Goal: Transaction & Acquisition: Obtain resource

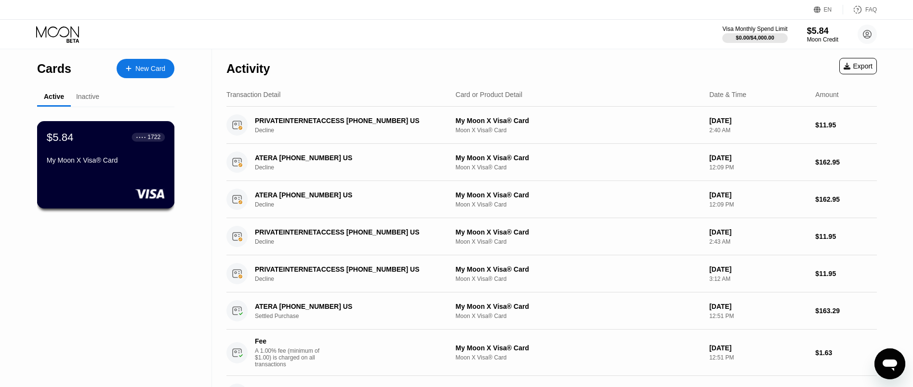
click at [126, 143] on div "$5.84 ● ● ● ● 1722" at bounding box center [106, 137] width 118 height 13
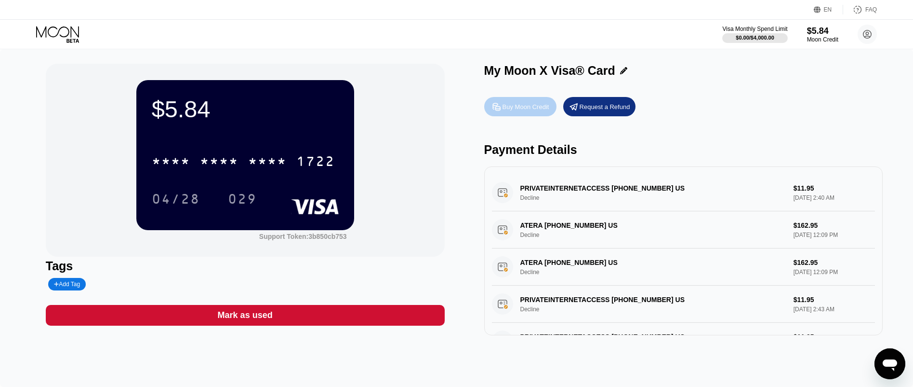
click at [513, 110] on div "Buy Moon Credit" at bounding box center [526, 107] width 47 height 8
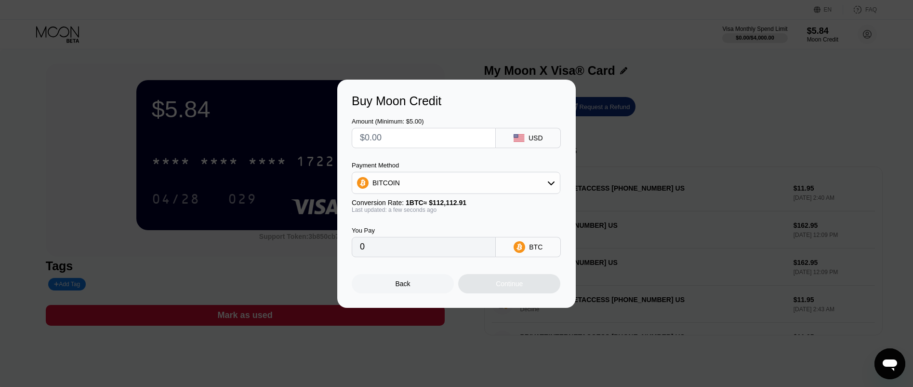
click at [402, 134] on input "text" at bounding box center [424, 137] width 128 height 19
type input "$1"
type input "0.00000892"
type input "$10"
type input "0.00008920"
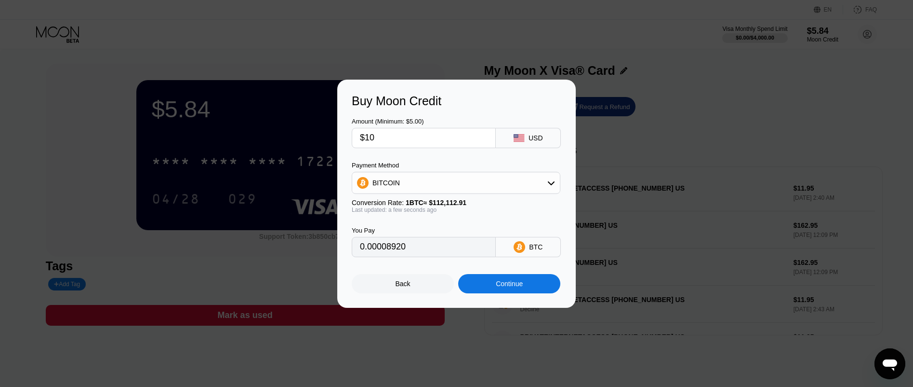
type input "$100"
type input "0.00089196"
type input "$100"
click at [493, 292] on div "Continue" at bounding box center [509, 283] width 102 height 19
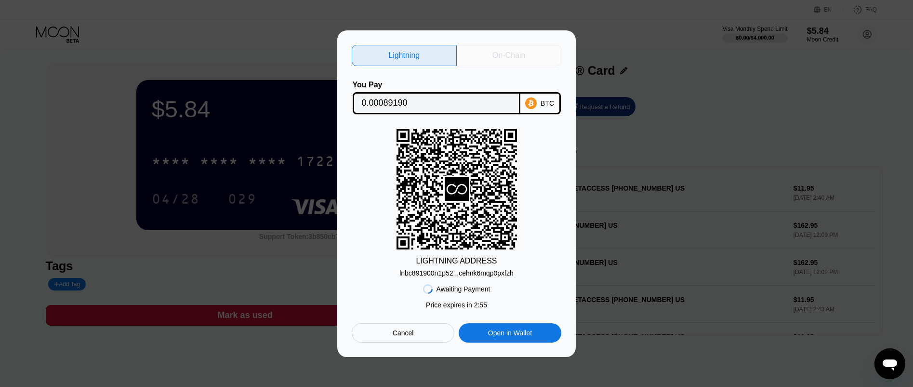
click at [508, 56] on div "On-Chain" at bounding box center [509, 56] width 33 height 10
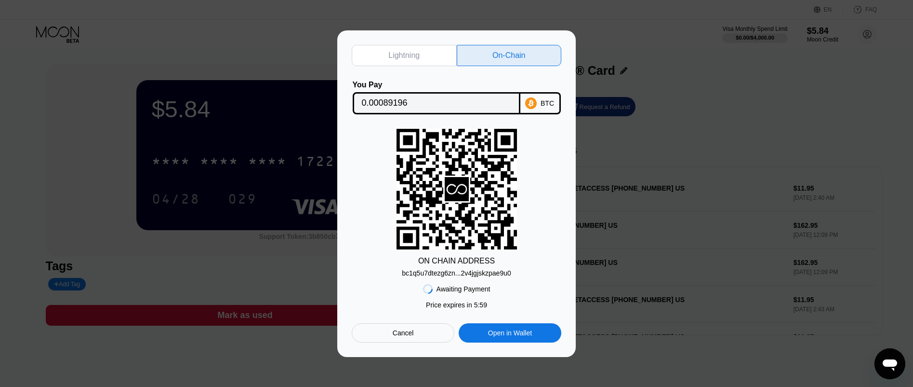
click at [410, 100] on input "0.00089196" at bounding box center [436, 103] width 149 height 19
click at [436, 275] on div "bc1q5u7dtezg6zn...2v4jgjskzpae9u0" at bounding box center [456, 273] width 109 height 8
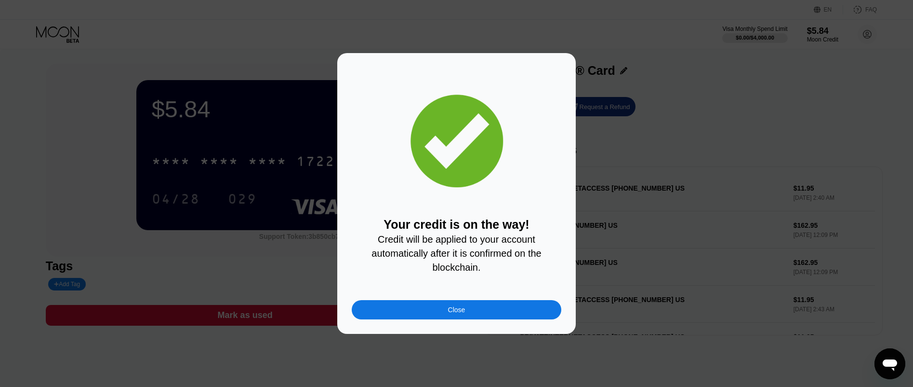
click at [499, 308] on div "Close" at bounding box center [457, 309] width 210 height 19
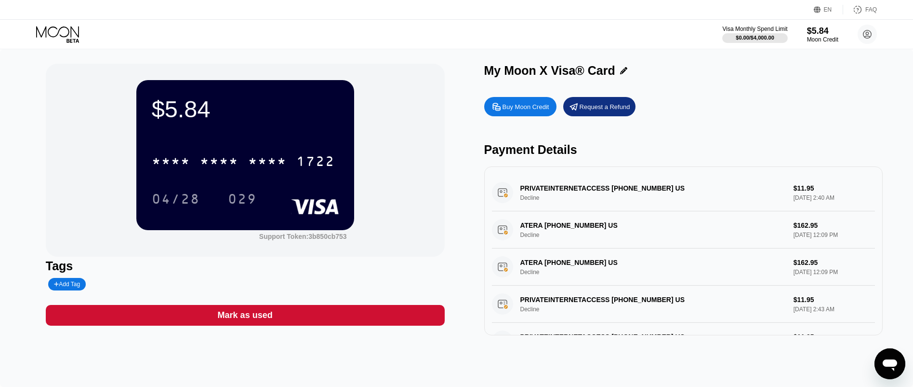
click at [80, 32] on icon at bounding box center [58, 34] width 45 height 17
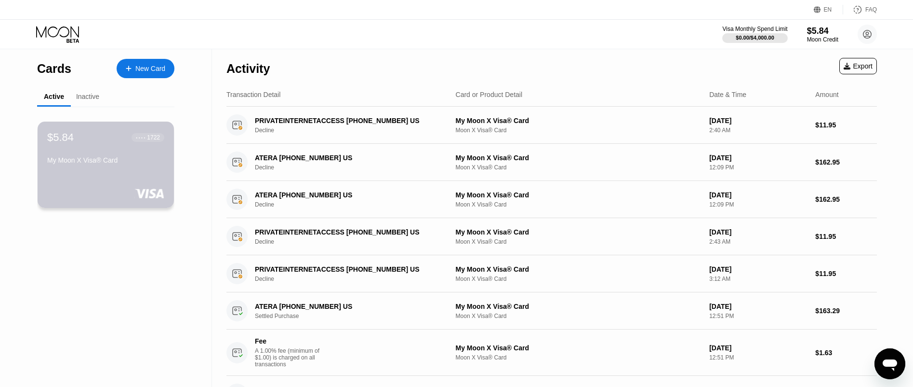
click at [104, 152] on div "$5.84 ● ● ● ● 1722 My Moon X Visa® Card" at bounding box center [105, 149] width 117 height 37
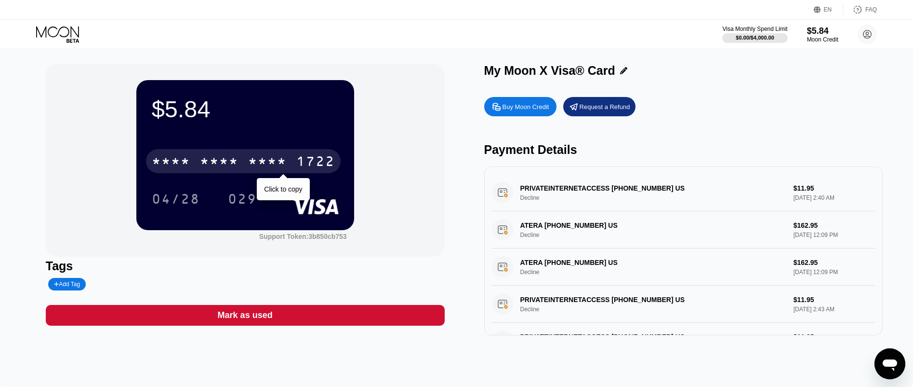
click at [193, 166] on div "* * * * * * * * * * * * 1722" at bounding box center [243, 161] width 195 height 24
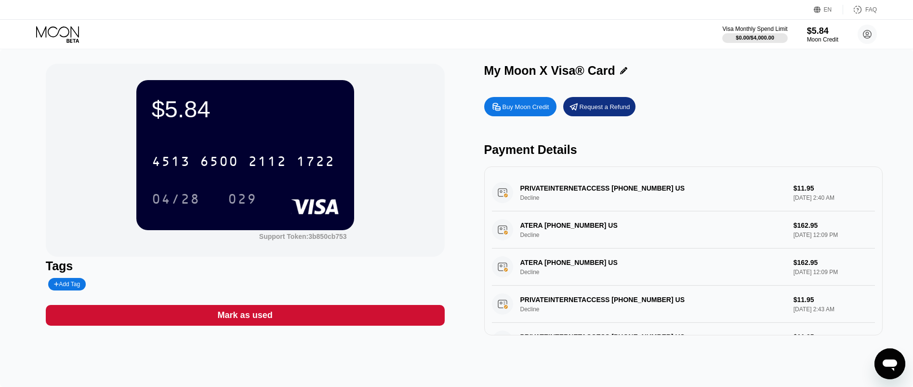
click at [60, 34] on icon at bounding box center [58, 34] width 45 height 17
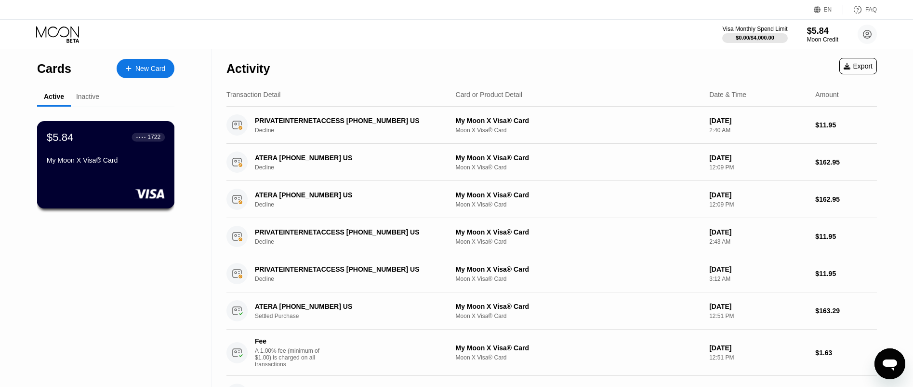
click at [106, 142] on div "$5.84 ● ● ● ● 1722" at bounding box center [106, 137] width 118 height 13
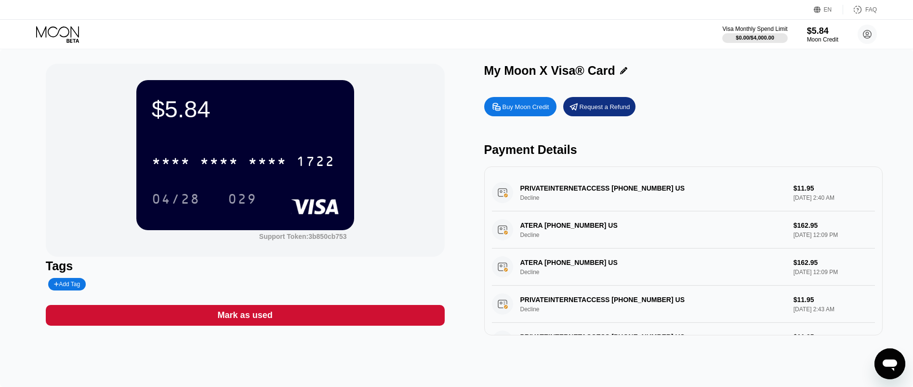
click at [79, 40] on icon at bounding box center [58, 34] width 45 height 17
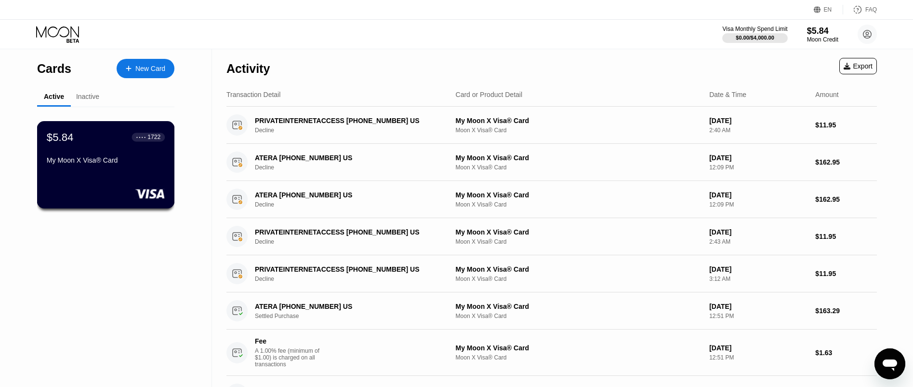
click at [97, 141] on div "$5.84 ● ● ● ● 1722" at bounding box center [106, 137] width 118 height 13
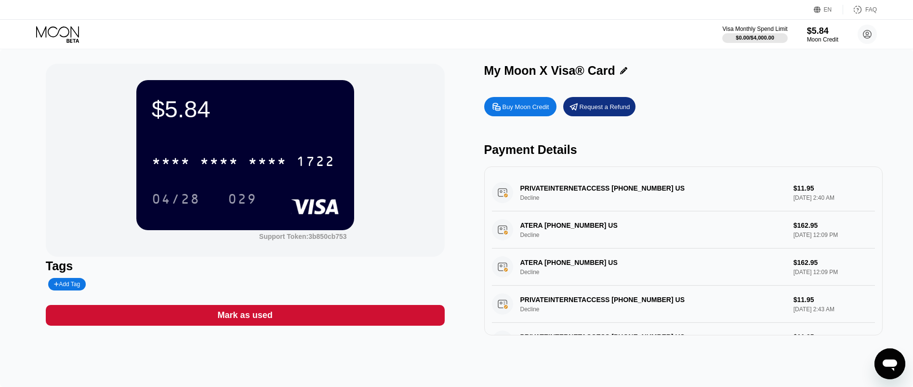
click at [64, 31] on icon at bounding box center [58, 34] width 45 height 17
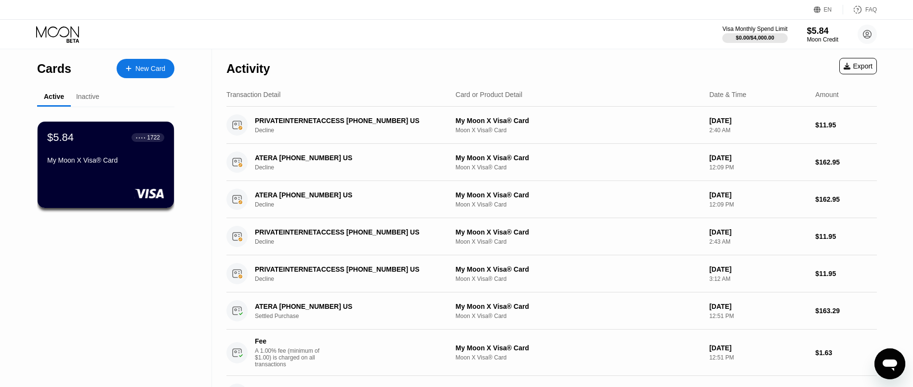
click at [80, 98] on div "Inactive" at bounding box center [87, 97] width 23 height 8
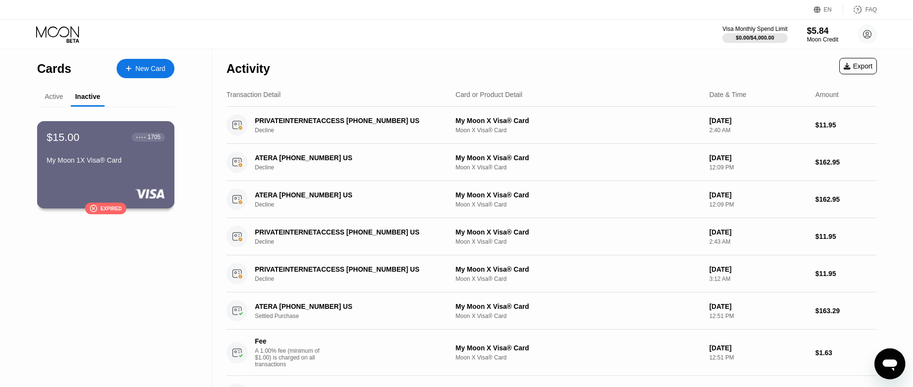
click at [101, 150] on div "$15.00 ● ● ● ● 1705 My Moon 1X Visa® Card" at bounding box center [106, 149] width 118 height 37
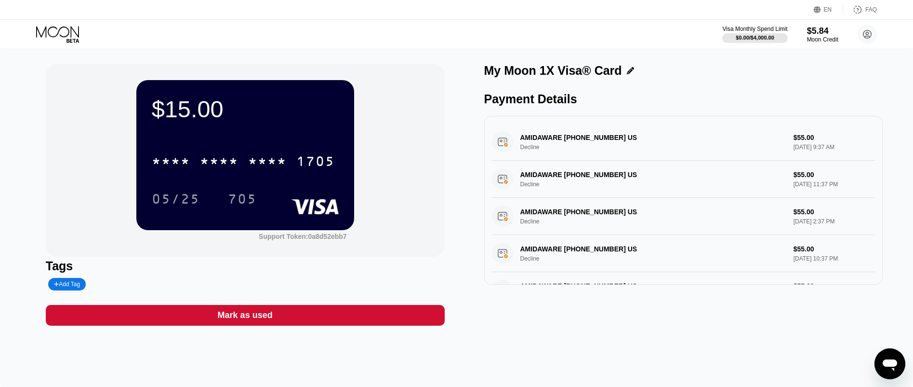
click at [185, 108] on div "$15.00" at bounding box center [245, 108] width 187 height 27
drag, startPoint x: 164, startPoint y: 108, endPoint x: 217, endPoint y: 115, distance: 53.4
click at [217, 115] on div "$15.00" at bounding box center [245, 108] width 187 height 27
drag, startPoint x: 217, startPoint y: 115, endPoint x: 193, endPoint y: 118, distance: 24.8
click at [193, 118] on div "$15.00" at bounding box center [245, 108] width 187 height 27
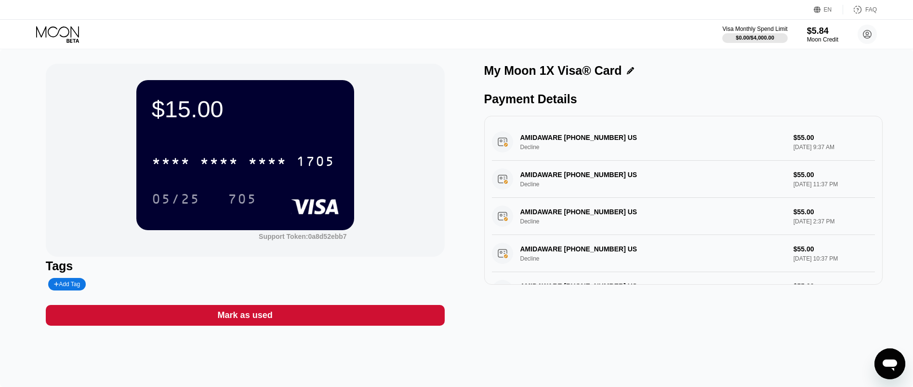
click at [64, 41] on icon at bounding box center [58, 34] width 45 height 17
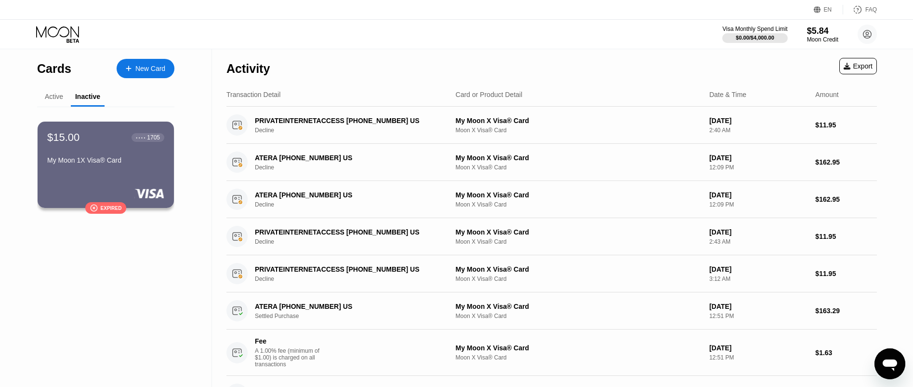
click at [57, 102] on div "Active" at bounding box center [54, 97] width 34 height 19
click at [54, 99] on div "Active" at bounding box center [54, 97] width 18 height 8
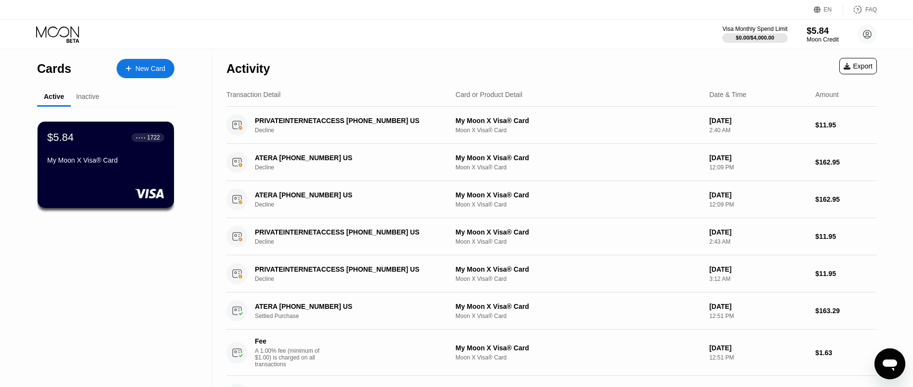
click at [825, 33] on div "$5.84" at bounding box center [823, 31] width 32 height 10
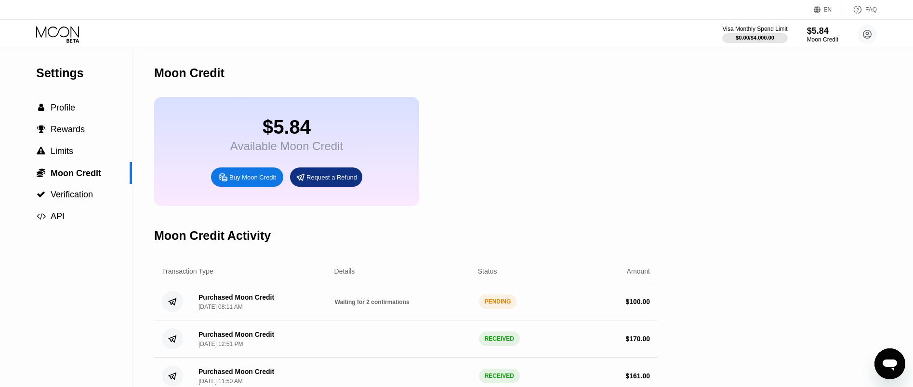
click at [72, 44] on div "Visa Monthly Spend Limit $0.00 / $4,000.00 $5.84 Moon Credit Сергiй [EMAIL_ADDR…" at bounding box center [456, 34] width 913 height 29
click at [72, 35] on icon at bounding box center [58, 34] width 45 height 17
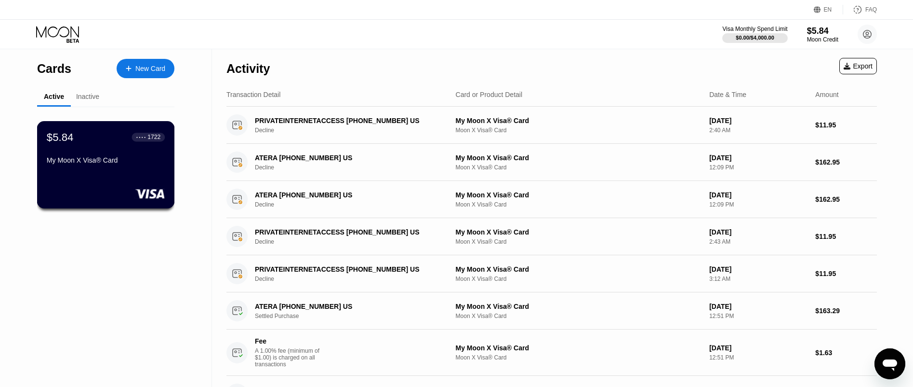
click at [105, 140] on div "$5.84 ● ● ● ● 1722" at bounding box center [106, 137] width 118 height 13
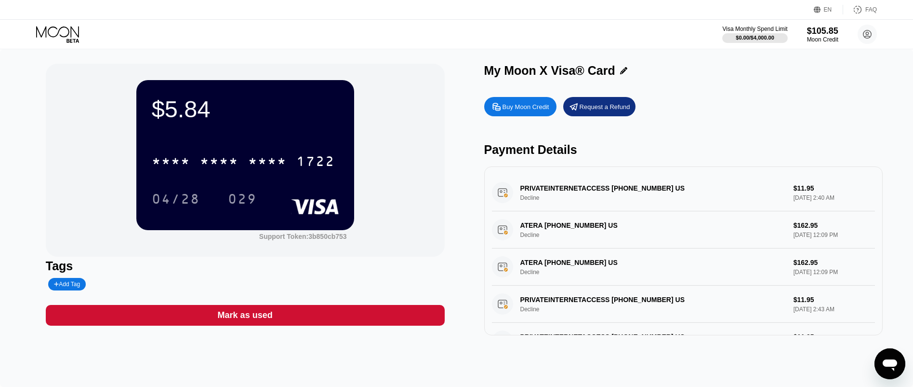
click at [63, 36] on icon at bounding box center [58, 34] width 45 height 17
